Goal: Task Accomplishment & Management: Manage account settings

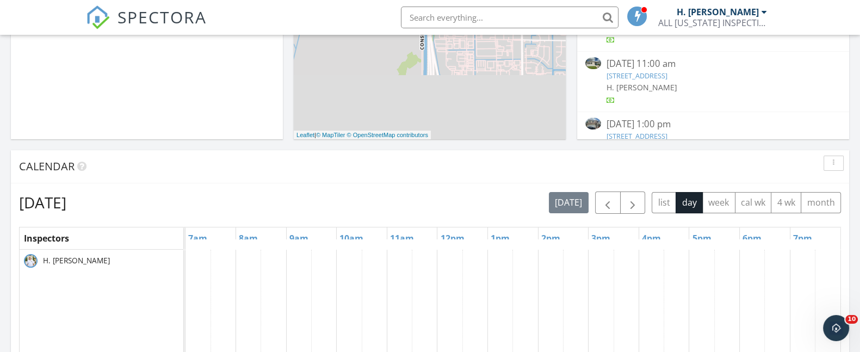
scroll to position [333, 0]
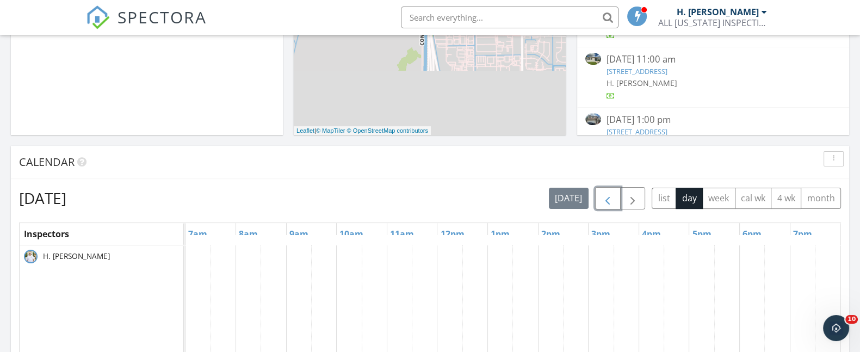
click at [604, 200] on span "button" at bounding box center [607, 198] width 13 height 13
click at [606, 199] on span "button" at bounding box center [607, 198] width 13 height 13
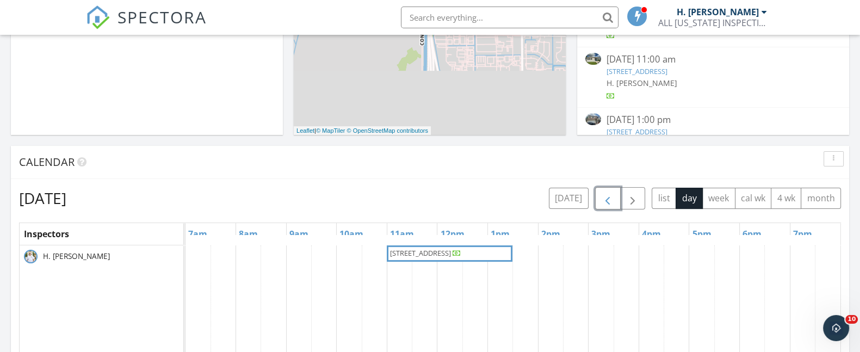
click at [423, 251] on span "[STREET_ADDRESS]" at bounding box center [420, 253] width 61 height 10
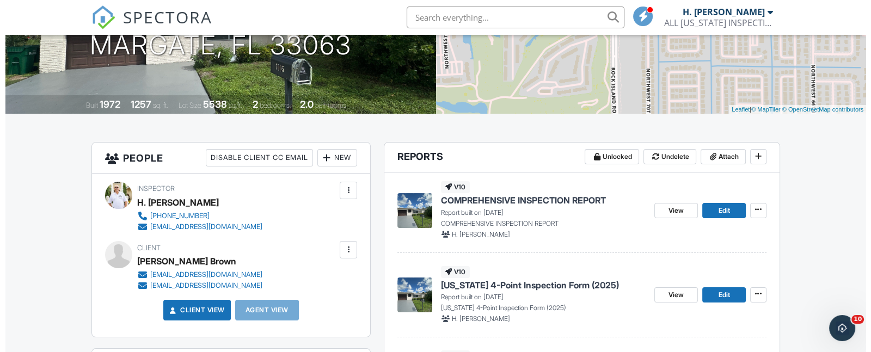
scroll to position [180, 0]
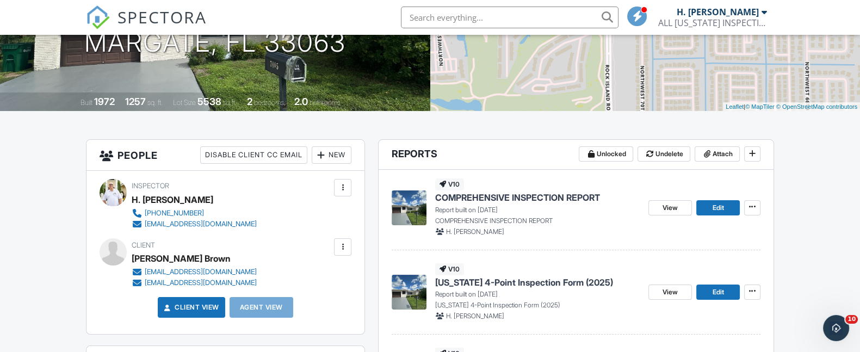
click at [341, 249] on div at bounding box center [342, 247] width 11 height 11
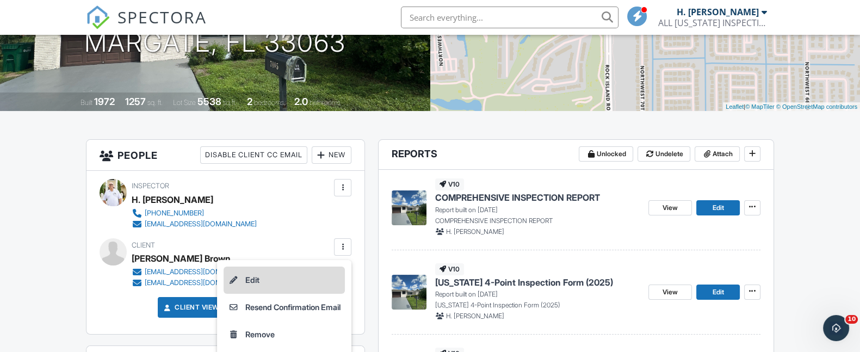
click at [250, 280] on li "Edit" at bounding box center [284, 280] width 121 height 27
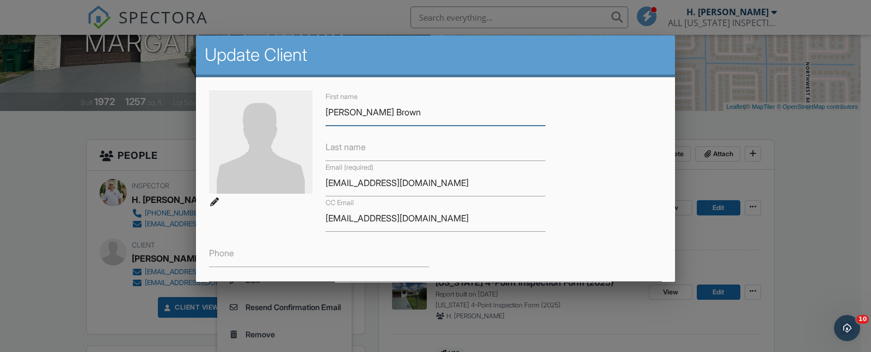
click at [381, 114] on input "[PERSON_NAME] Brown" at bounding box center [435, 112] width 220 height 27
click at [384, 115] on input "[PERSON_NAME] Brown" at bounding box center [435, 112] width 220 height 27
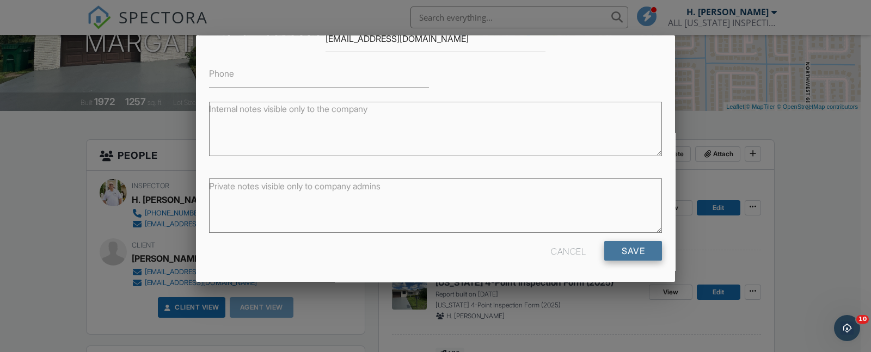
type input "Colin Campbell & Sandra Brown"
click at [612, 252] on input "Save" at bounding box center [633, 251] width 58 height 20
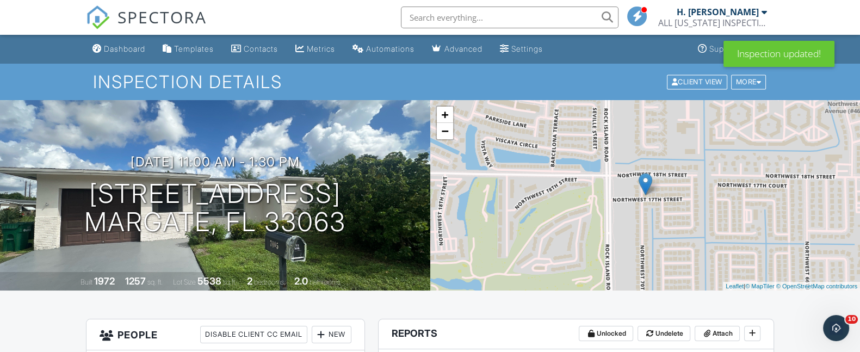
scroll to position [65, 0]
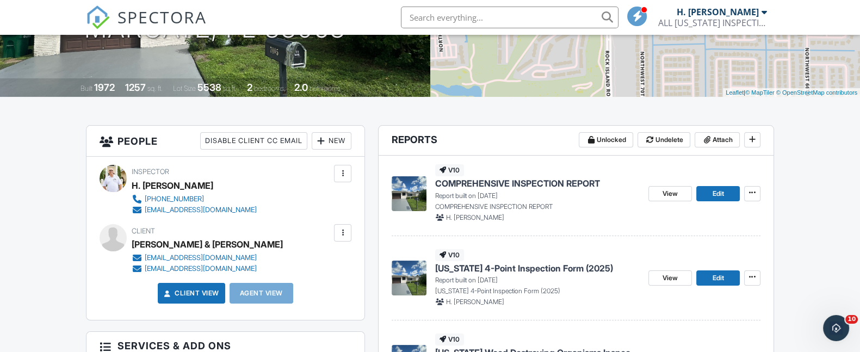
scroll to position [192, 0]
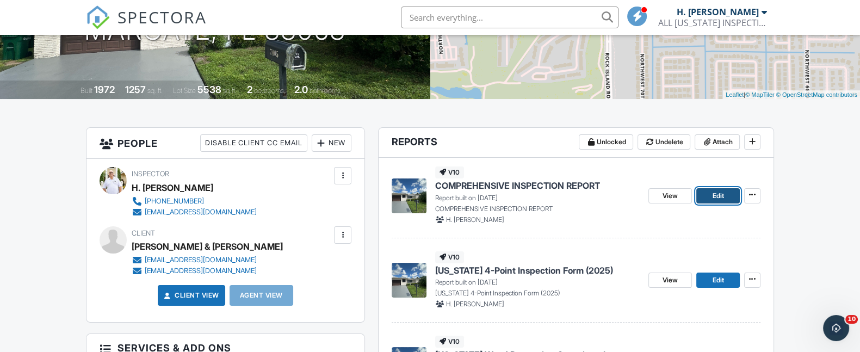
click at [720, 198] on span "Edit" at bounding box center [717, 195] width 11 height 11
